Goal: Transaction & Acquisition: Register for event/course

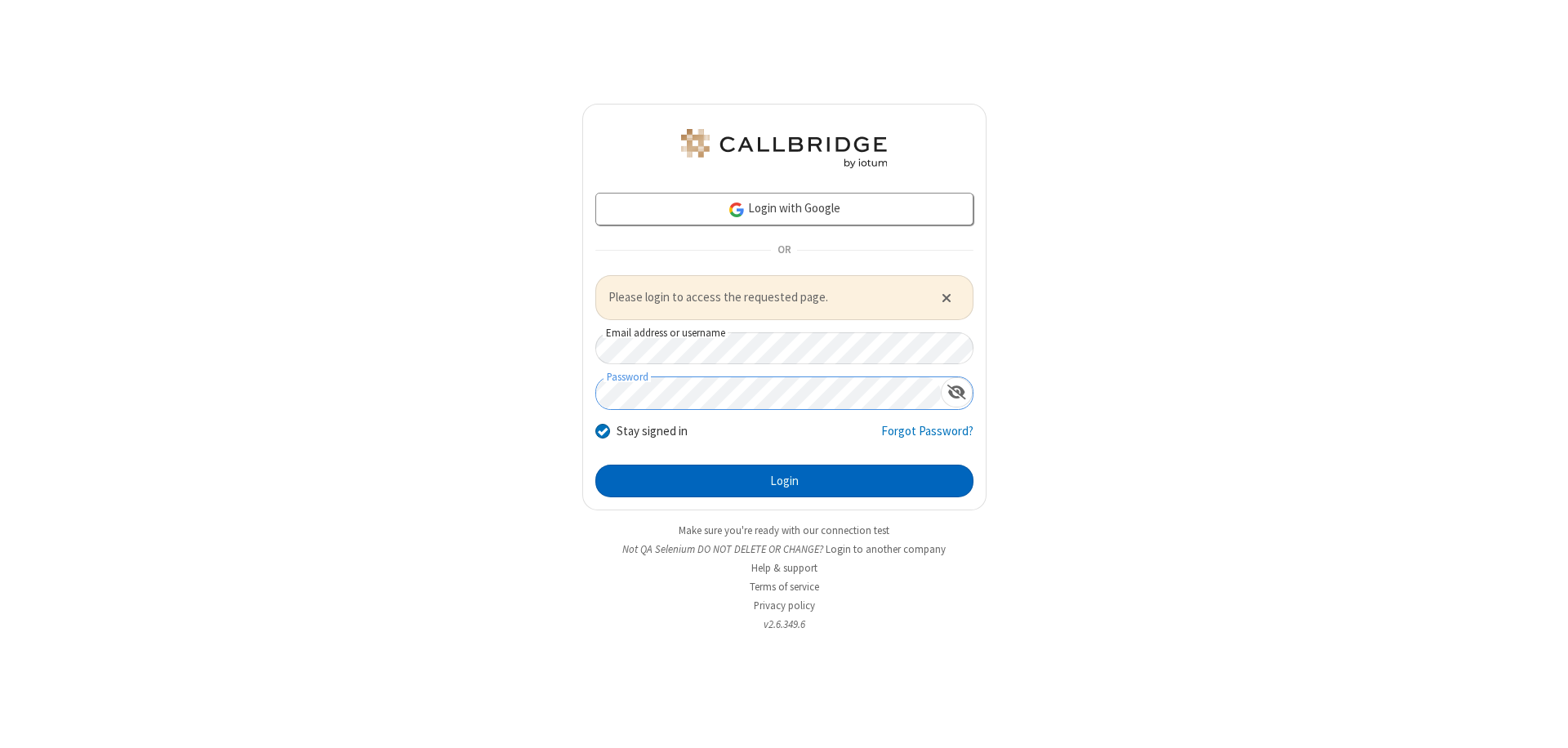
click at [784, 480] on button "Login" at bounding box center [784, 481] width 378 height 32
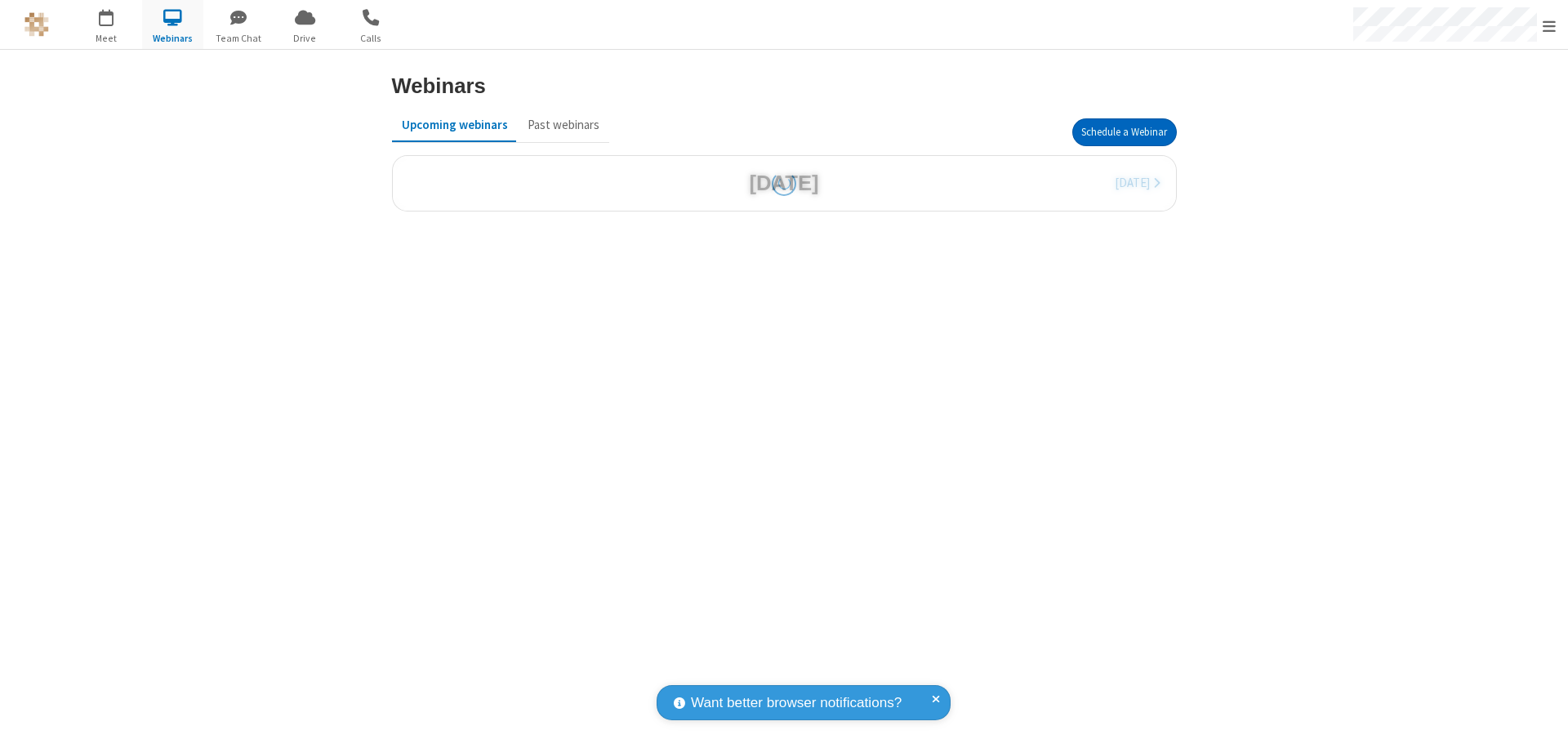
click at [1124, 132] on button "Schedule a Webinar" at bounding box center [1124, 132] width 104 height 28
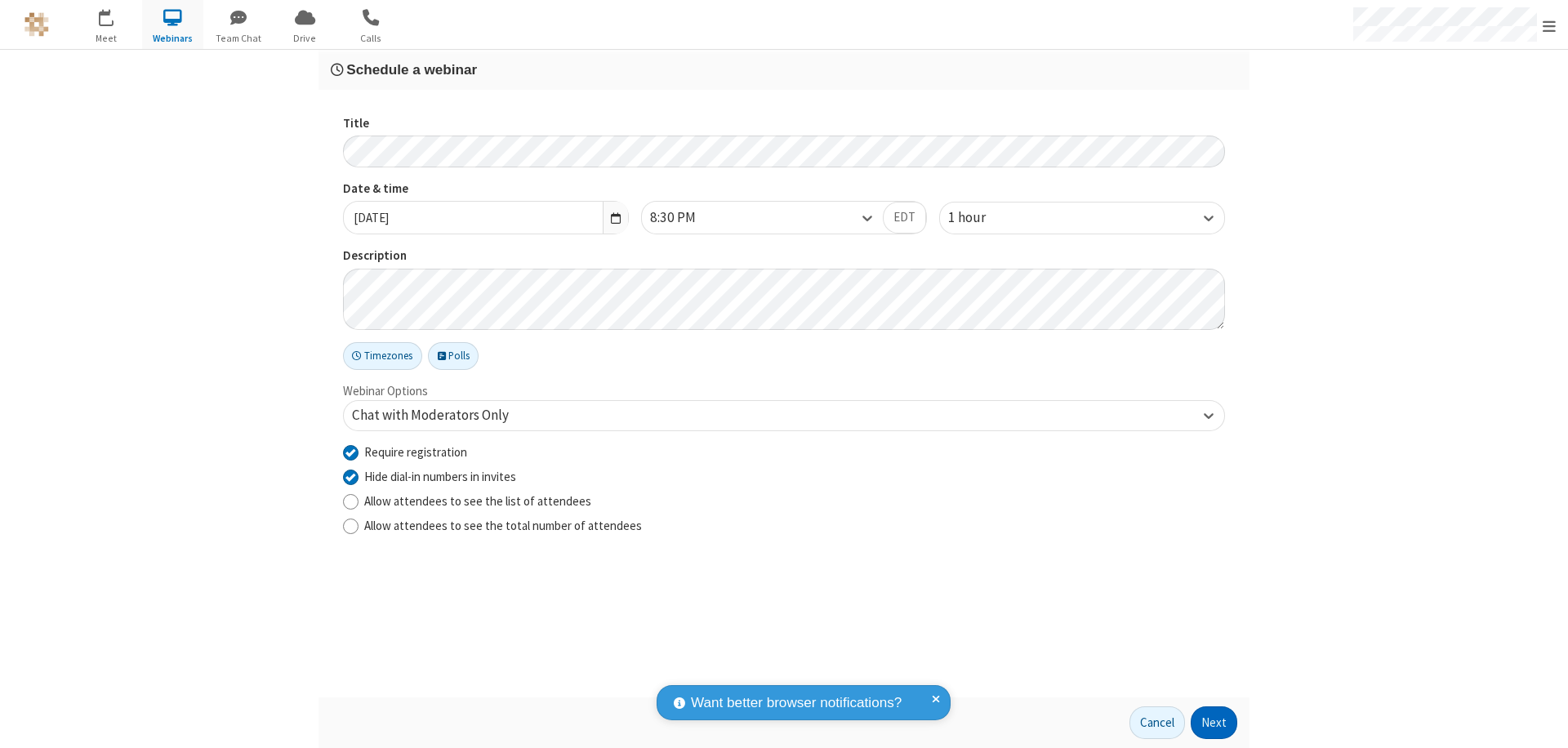
click at [1214, 723] on button "Next" at bounding box center [1214, 722] width 47 height 32
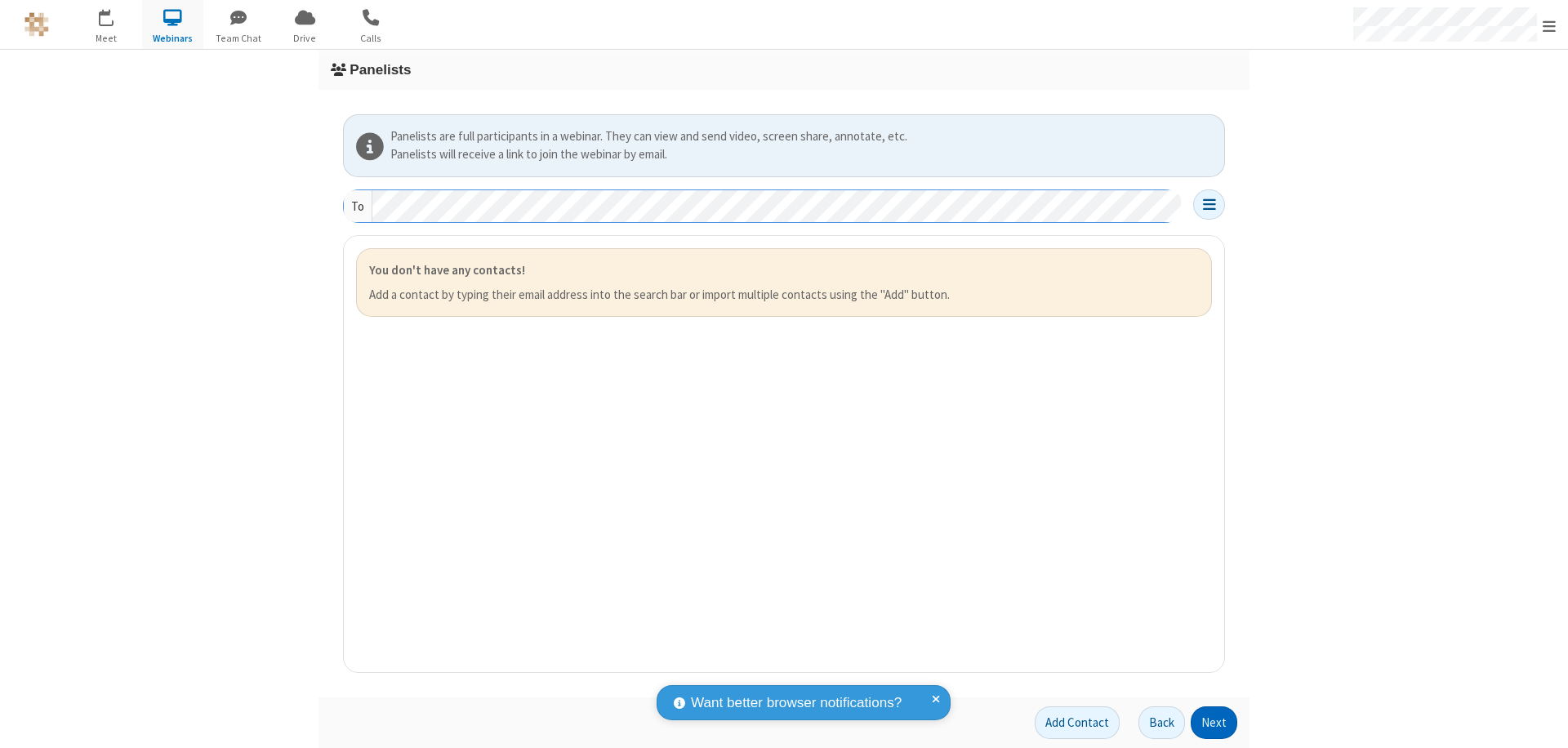
click at [1214, 723] on button "Next" at bounding box center [1214, 722] width 47 height 32
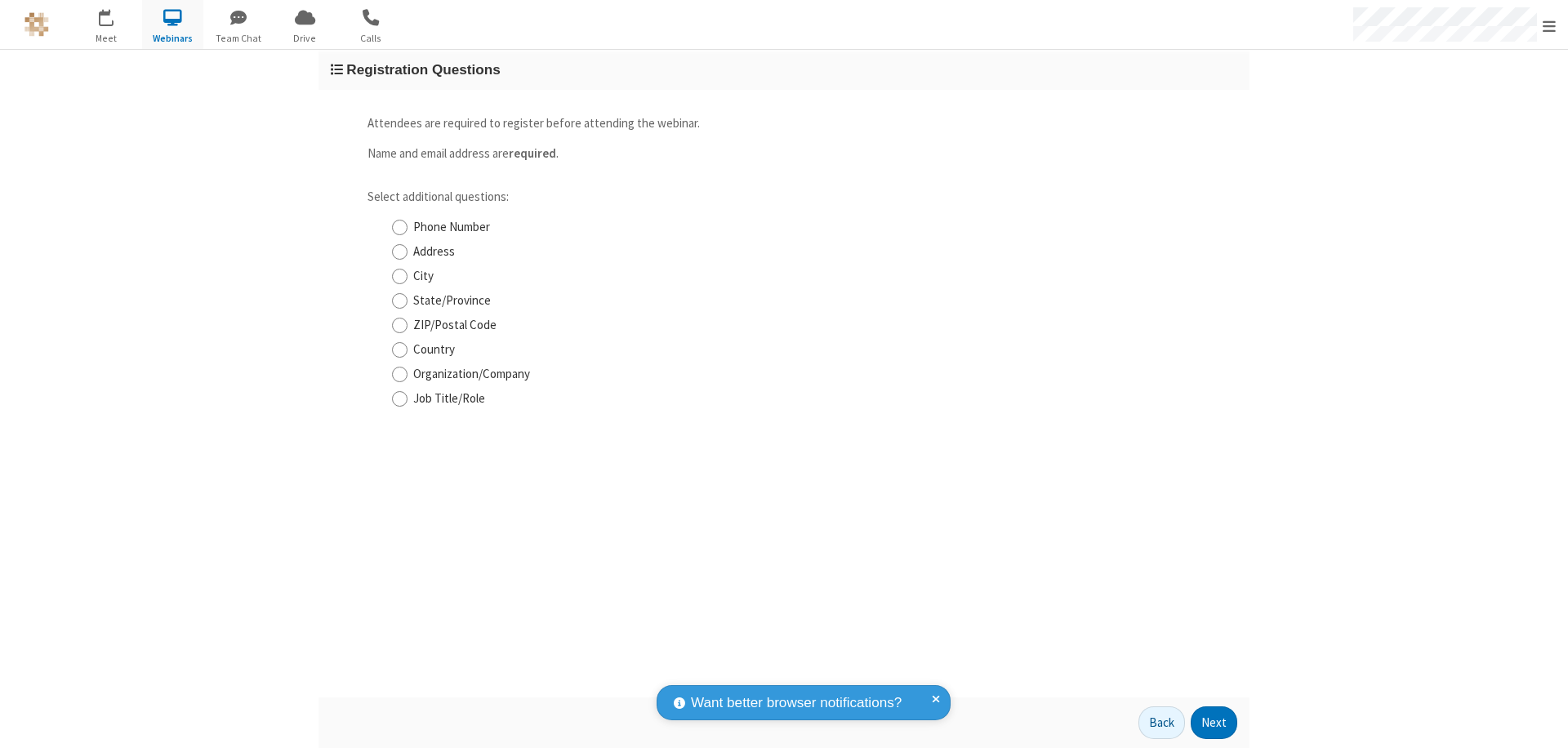
click at [399, 227] on input "Phone Number" at bounding box center [399, 227] width 15 height 17
checkbox input "true"
click at [1214, 723] on button "Next" at bounding box center [1214, 722] width 47 height 32
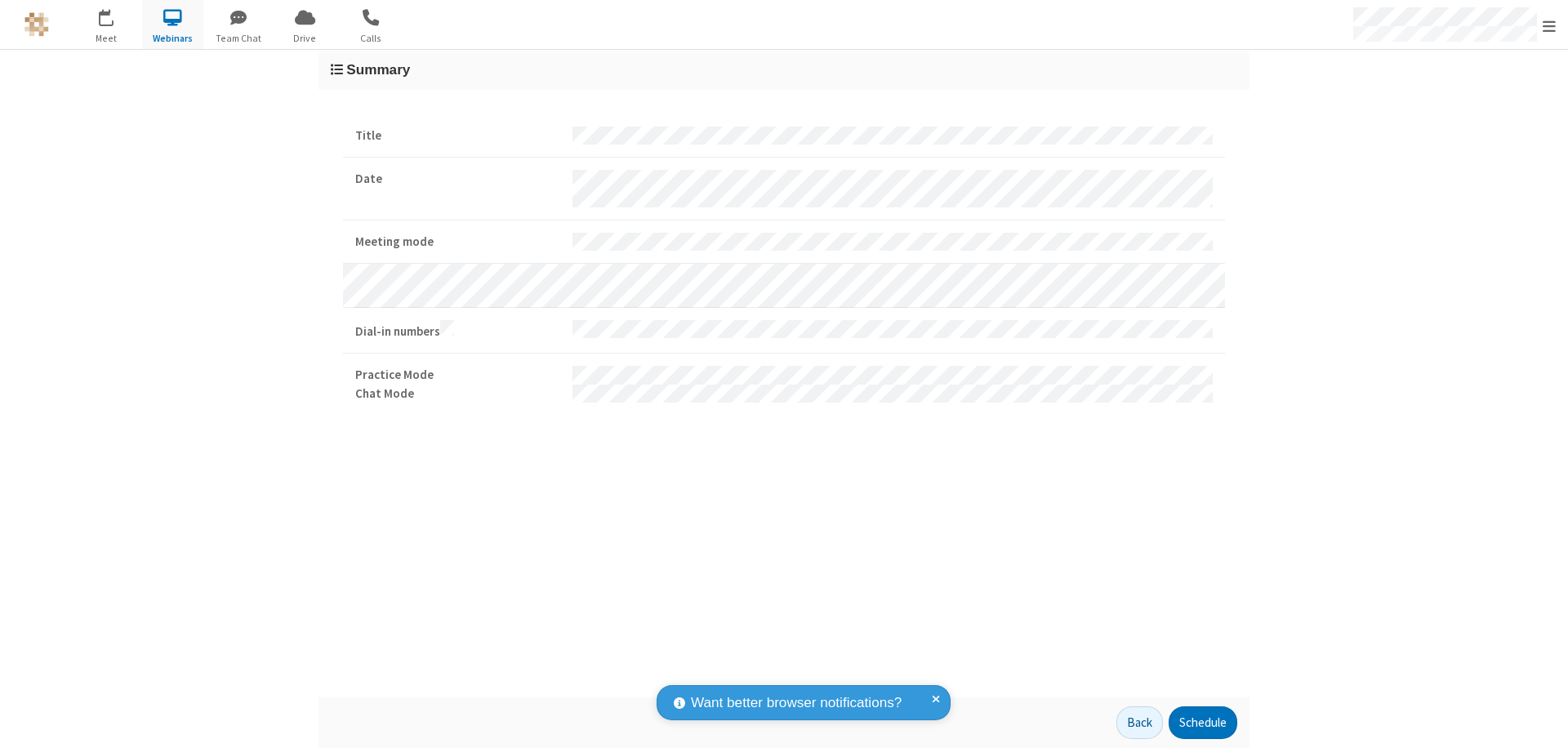
click at [1203, 723] on button "Schedule" at bounding box center [1203, 722] width 68 height 32
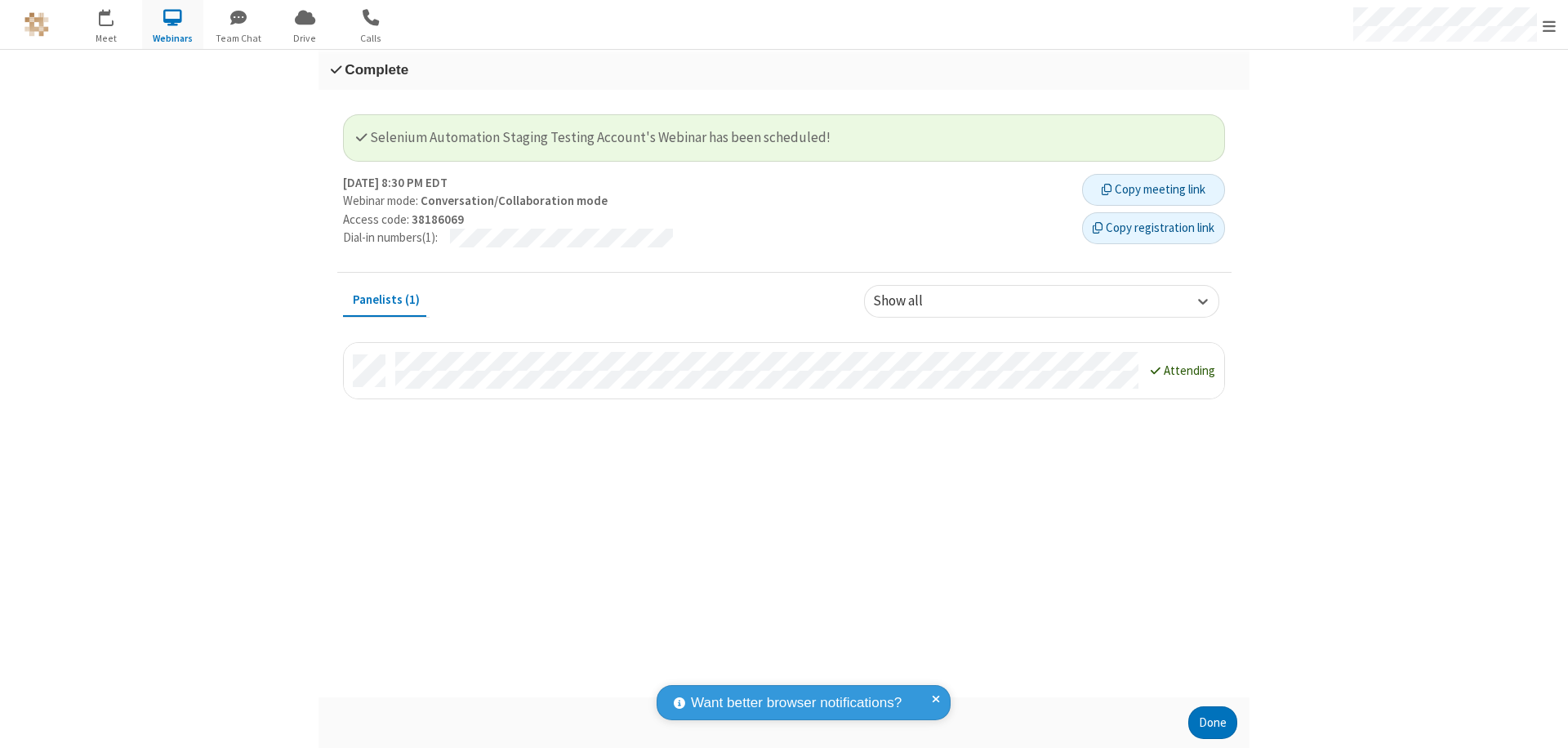
click at [1153, 227] on button "Copy registration link" at bounding box center [1153, 228] width 143 height 32
click at [1213, 723] on button "Done" at bounding box center [1213, 722] width 49 height 32
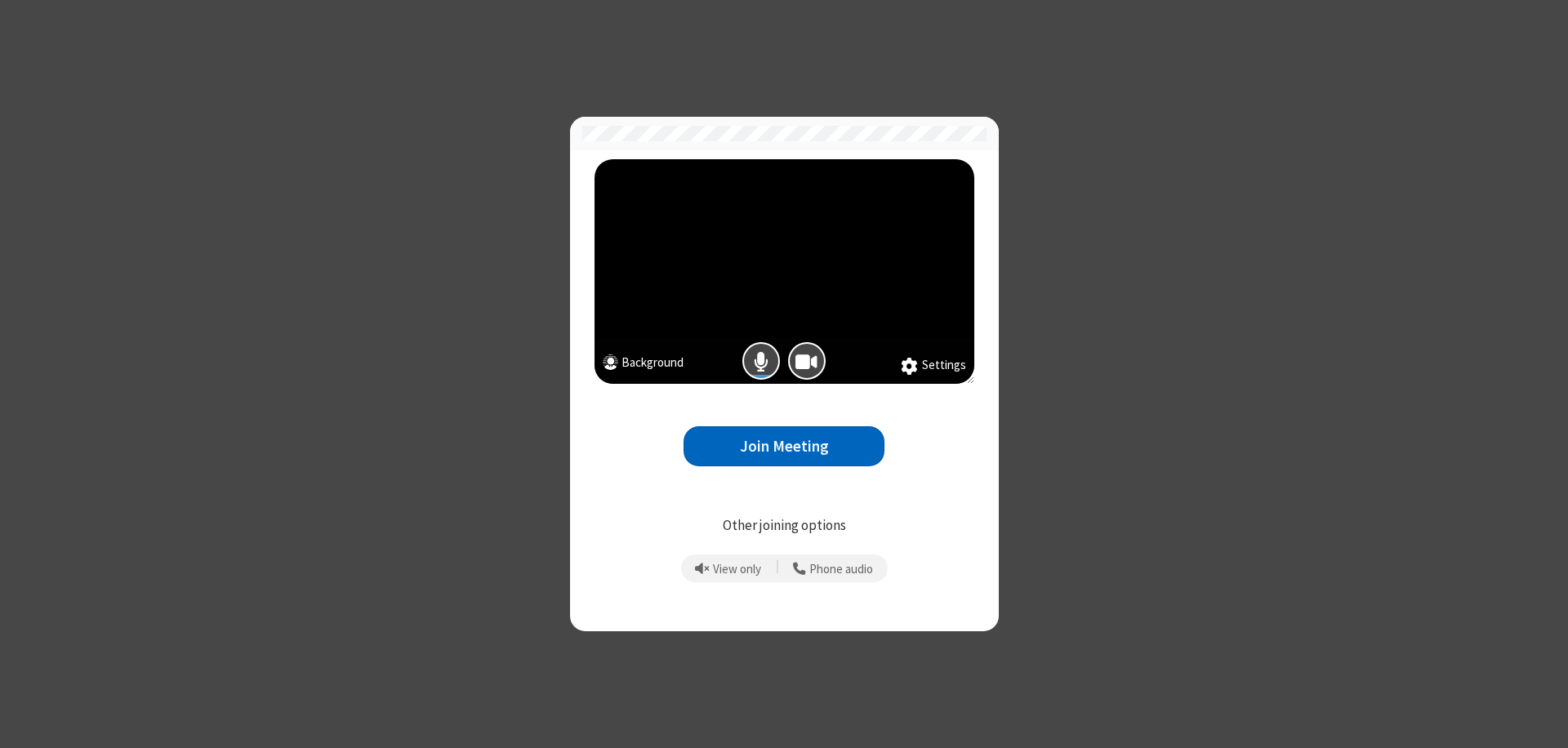
click at [784, 446] on button "Join Meeting" at bounding box center [784, 446] width 201 height 40
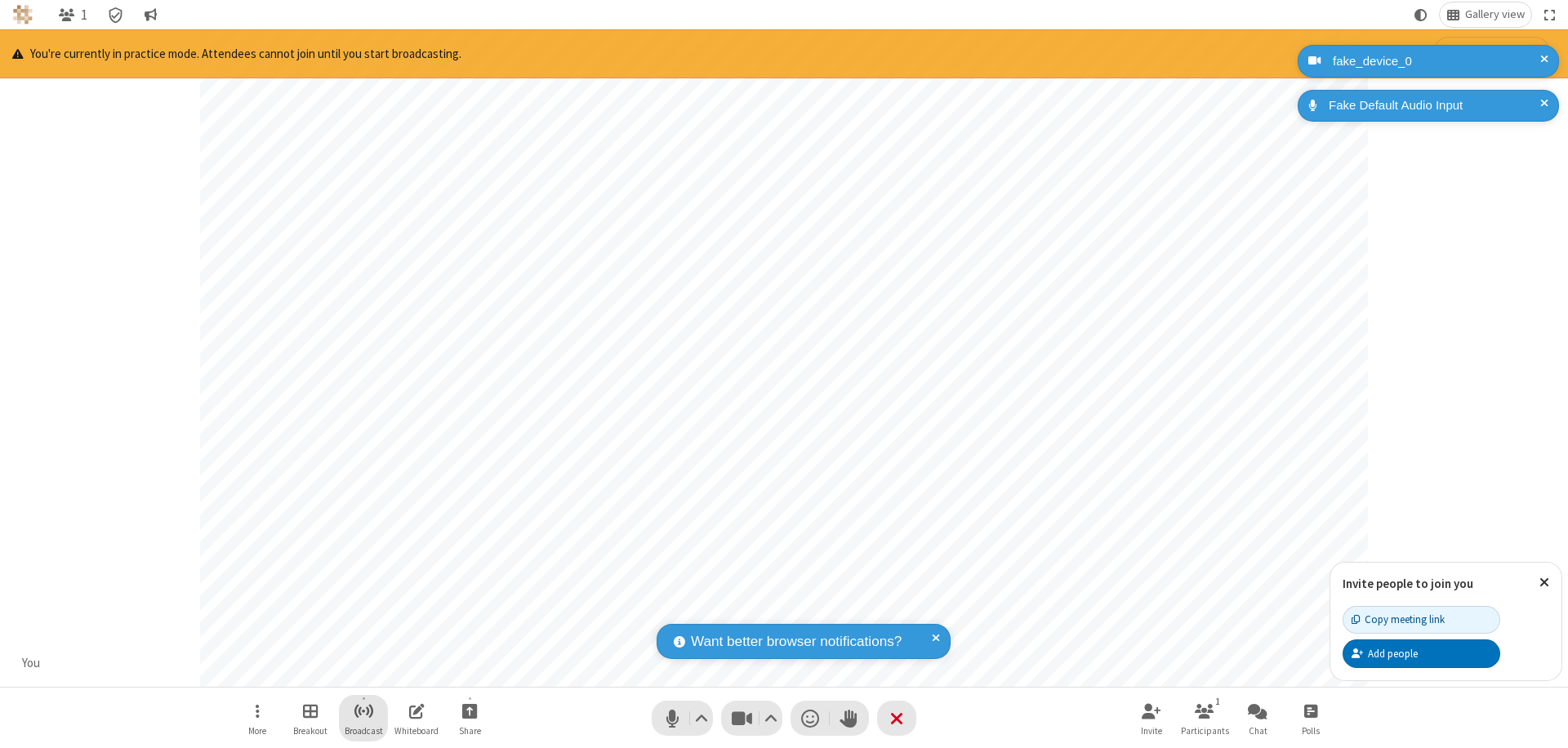
click at [363, 710] on span "Start broadcast" at bounding box center [363, 710] width 21 height 21
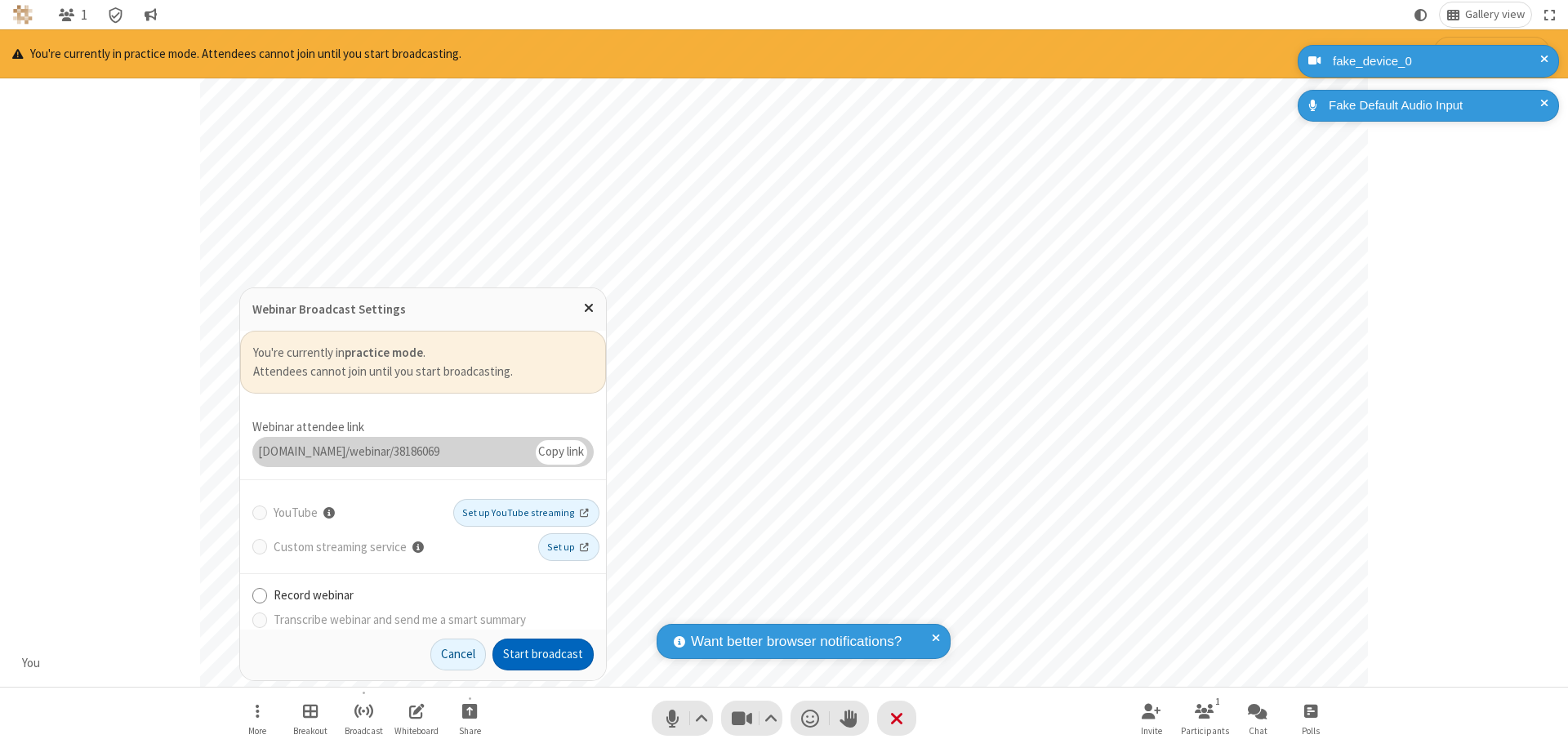
click at [543, 654] on button "Start broadcast" at bounding box center [543, 654] width 102 height 32
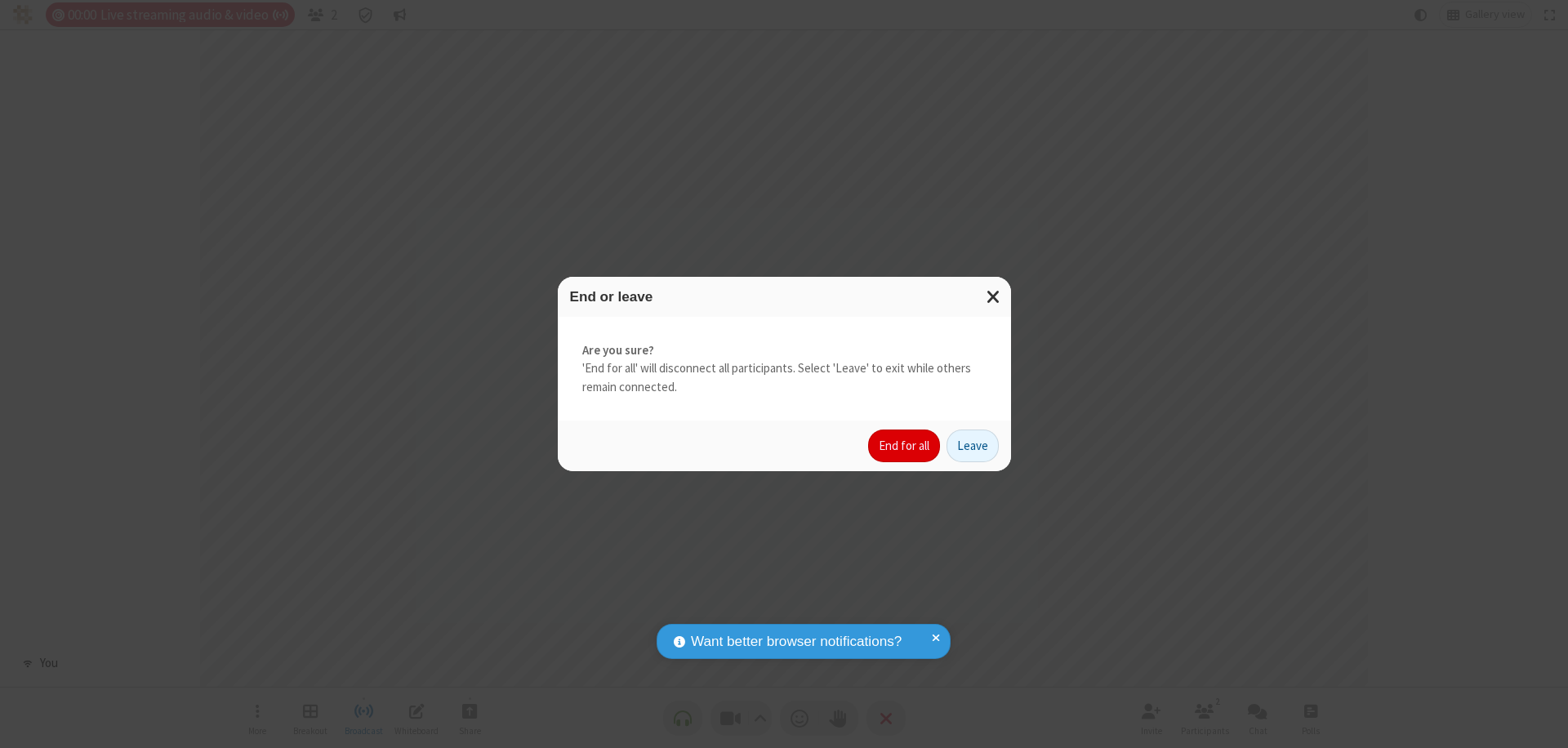
click at [905, 446] on button "End for all" at bounding box center [904, 446] width 72 height 32
